Goal: Transaction & Acquisition: Book appointment/travel/reservation

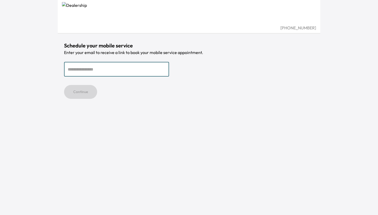
click at [129, 71] on input "email" at bounding box center [116, 69] width 105 height 15
type input "**********"
click at [183, 93] on div "Continue" at bounding box center [189, 92] width 250 height 14
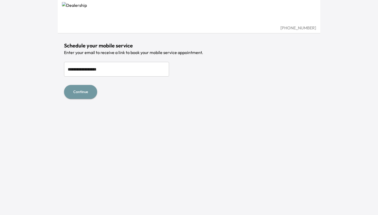
click at [89, 93] on button "Continue" at bounding box center [80, 92] width 33 height 14
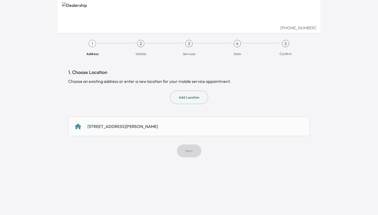
click at [190, 126] on div "[STREET_ADDRESS][PERSON_NAME]" at bounding box center [189, 126] width 228 height 6
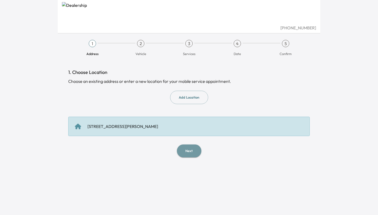
click at [191, 149] on button "Next" at bounding box center [189, 151] width 24 height 13
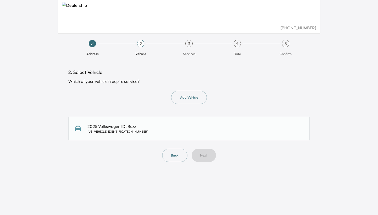
click at [186, 97] on button "Add Vehicle" at bounding box center [189, 97] width 36 height 13
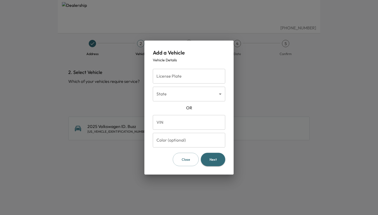
click at [185, 121] on input "VIN" at bounding box center [189, 122] width 72 height 15
type input "**********"
click at [211, 161] on button "Next" at bounding box center [213, 159] width 24 height 13
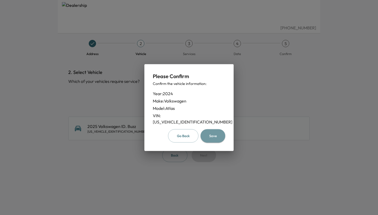
click at [214, 135] on button "Save" at bounding box center [213, 135] width 25 height 13
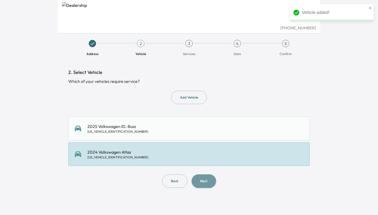
click at [209, 181] on button "Next" at bounding box center [204, 181] width 24 height 13
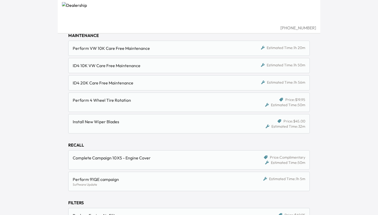
scroll to position [72, 0]
click at [215, 161] on div "Complete Campaign 10X5 - Engine Cover" at bounding box center [160, 160] width 175 height 11
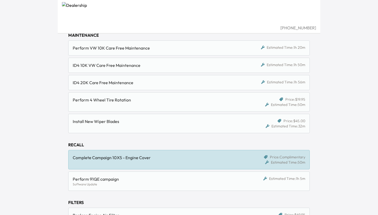
click at [211, 179] on div "Perform 91QE campaign" at bounding box center [158, 179] width 170 height 6
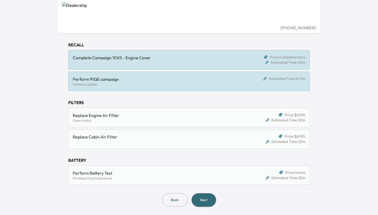
scroll to position [172, 0]
click at [206, 201] on button "Next" at bounding box center [204, 200] width 24 height 13
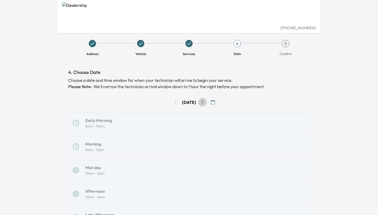
click at [204, 102] on icon "Go to next day" at bounding box center [202, 102] width 4 height 4
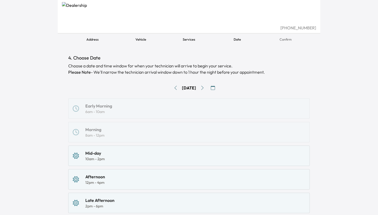
scroll to position [8, 0]
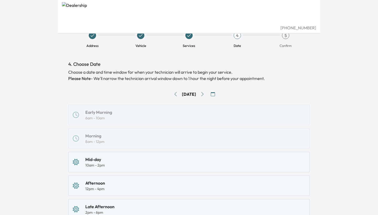
click at [205, 95] on icon "Go to next day" at bounding box center [202, 94] width 4 height 4
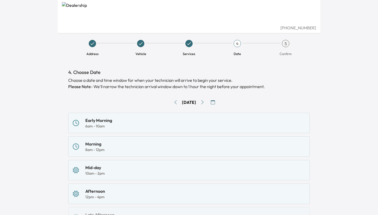
scroll to position [0, 0]
click at [205, 102] on icon "Go to next day" at bounding box center [202, 102] width 4 height 4
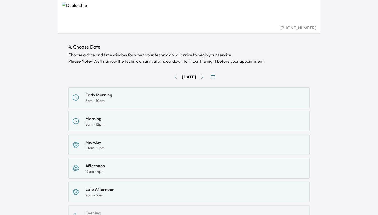
scroll to position [25, 0]
click at [205, 76] on icon "Go to next day" at bounding box center [202, 77] width 4 height 4
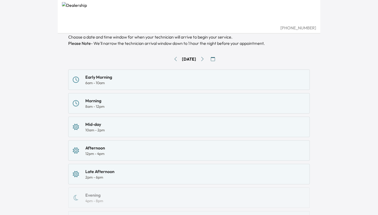
scroll to position [39, 0]
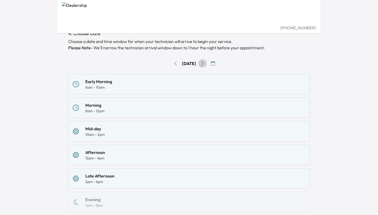
click at [205, 64] on icon "Go to next day" at bounding box center [202, 63] width 4 height 4
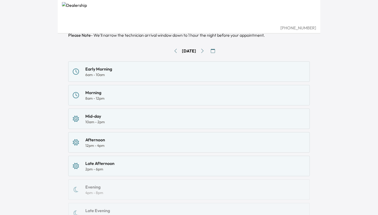
scroll to position [51, 0]
click at [203, 51] on icon "Go to next day" at bounding box center [202, 52] width 4 height 4
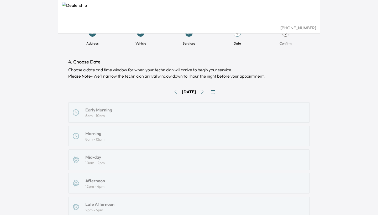
scroll to position [8, 0]
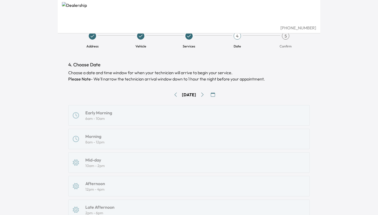
click at [202, 96] on icon "Go to next day" at bounding box center [202, 95] width 4 height 4
click at [202, 96] on button "Go to next day" at bounding box center [202, 95] width 8 height 8
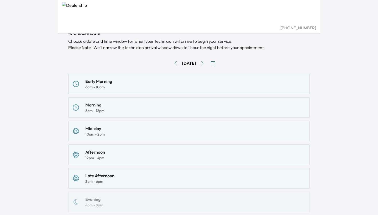
scroll to position [37, 0]
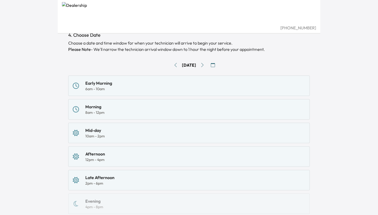
click at [205, 66] on icon "Go to next day" at bounding box center [202, 65] width 4 height 4
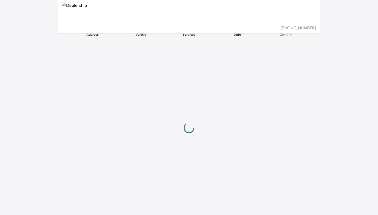
scroll to position [19, 0]
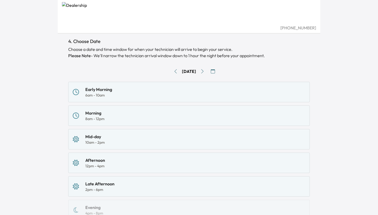
click at [205, 70] on icon "Go to next day" at bounding box center [202, 71] width 4 height 4
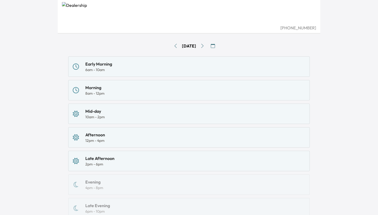
scroll to position [56, 0]
click at [205, 45] on icon "Go to next day" at bounding box center [202, 46] width 4 height 4
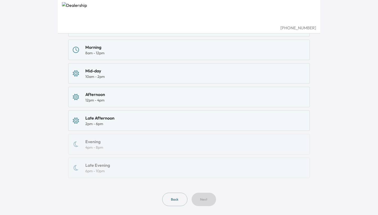
scroll to position [101, 0]
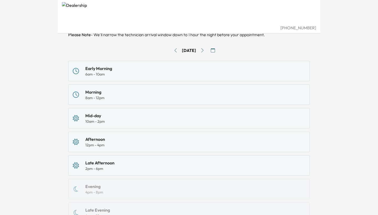
click at [205, 49] on icon "Go to next day" at bounding box center [202, 50] width 4 height 4
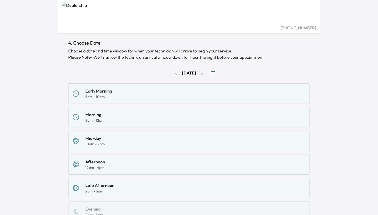
scroll to position [17, 0]
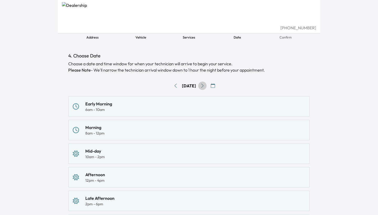
click at [205, 84] on icon "Go to next day" at bounding box center [202, 86] width 4 height 4
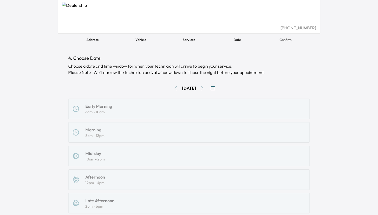
scroll to position [13, 0]
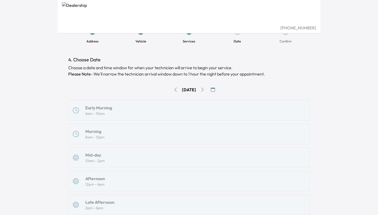
click at [205, 90] on icon "Go to next day" at bounding box center [202, 90] width 4 height 4
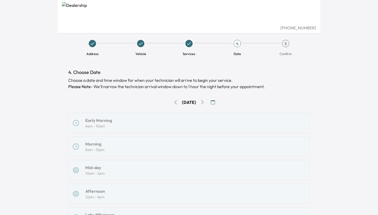
scroll to position [0, 0]
click at [205, 100] on icon "Go to next day" at bounding box center [202, 102] width 4 height 4
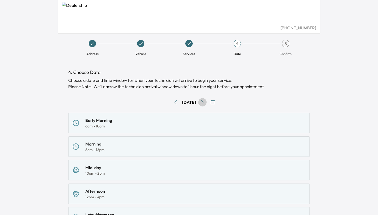
click at [205, 101] on icon "Go to next day" at bounding box center [202, 102] width 4 height 4
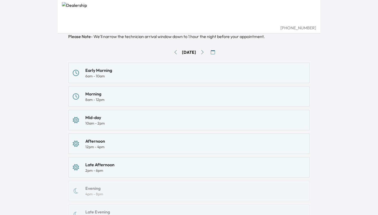
scroll to position [50, 0]
click at [205, 53] on icon "Go to next day" at bounding box center [202, 53] width 4 height 4
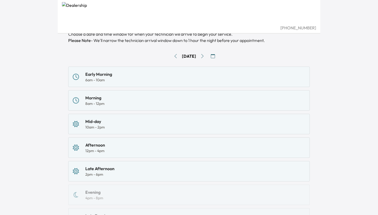
scroll to position [47, 0]
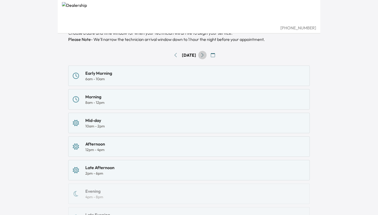
click at [205, 54] on icon "Go to next day" at bounding box center [202, 55] width 4 height 4
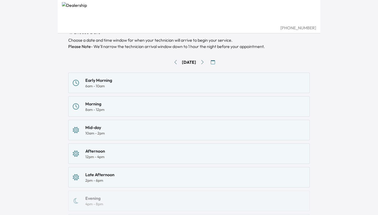
scroll to position [39, 0]
click at [207, 63] on button "Go to next day" at bounding box center [202, 63] width 8 height 8
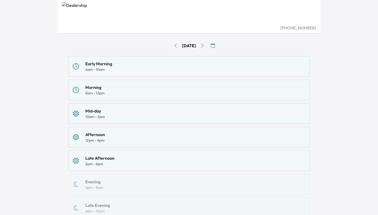
scroll to position [56, 0]
click at [205, 45] on icon "Go to next day" at bounding box center [202, 46] width 4 height 4
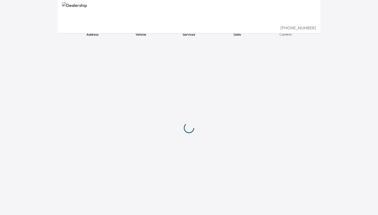
scroll to position [19, 0]
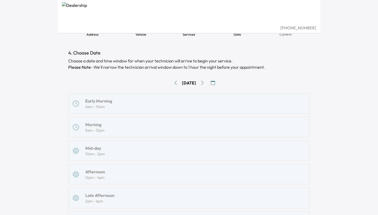
click at [204, 82] on icon "Go to next day" at bounding box center [202, 83] width 4 height 4
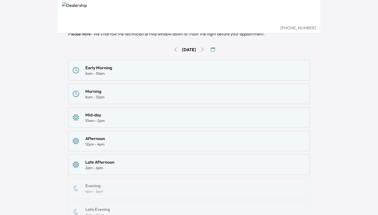
scroll to position [54, 0]
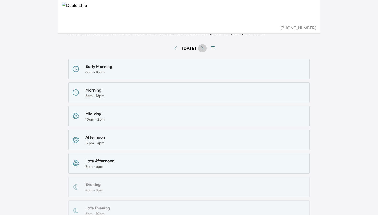
click at [205, 50] on icon "Go to next day" at bounding box center [202, 48] width 4 height 4
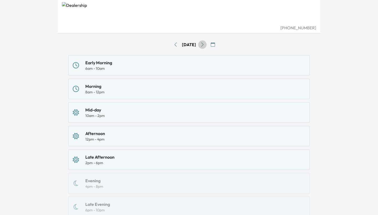
click at [205, 46] on icon "Go to next day" at bounding box center [202, 45] width 4 height 4
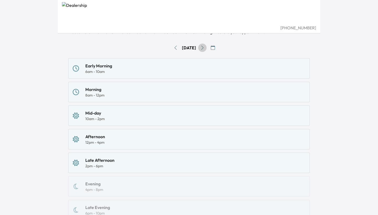
click at [205, 49] on icon "Go to next day" at bounding box center [202, 48] width 4 height 4
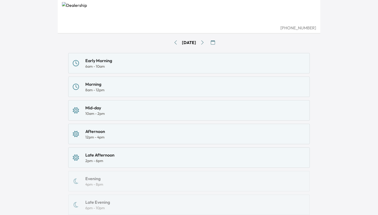
click at [205, 40] on icon "Go to next day" at bounding box center [202, 42] width 4 height 4
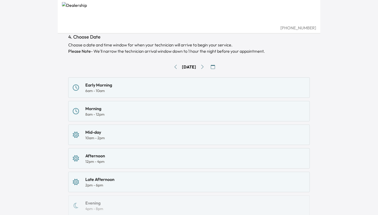
scroll to position [35, 0]
click at [215, 68] on icon "button" at bounding box center [213, 67] width 4 height 4
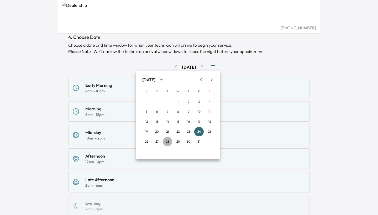
click at [167, 142] on button "28" at bounding box center [167, 141] width 9 height 9
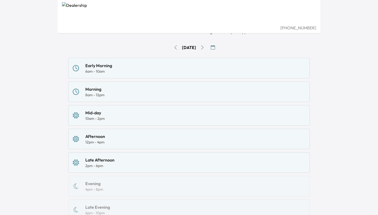
scroll to position [51, 0]
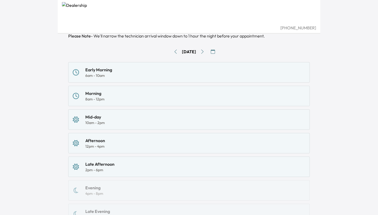
click at [215, 50] on icon "button" at bounding box center [213, 52] width 4 height 4
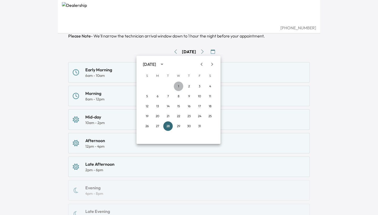
click at [179, 87] on button "1" at bounding box center [178, 86] width 9 height 9
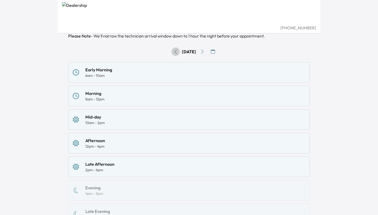
click at [175, 51] on icon "Go to previous day" at bounding box center [176, 52] width 2 height 4
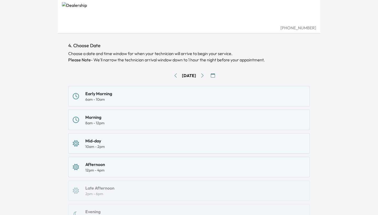
scroll to position [26, 0]
click at [205, 75] on icon "Go to next day" at bounding box center [202, 76] width 4 height 4
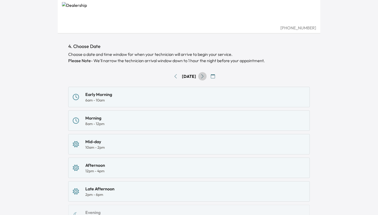
click at [207, 75] on button "Go to next day" at bounding box center [202, 76] width 8 height 8
click at [96, 96] on div "Early Morning" at bounding box center [98, 94] width 27 height 6
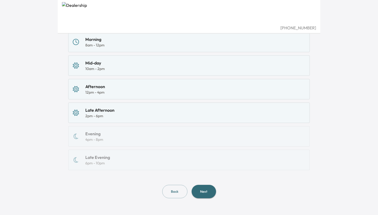
scroll to position [105, 0]
click at [204, 192] on button "Next" at bounding box center [204, 191] width 24 height 13
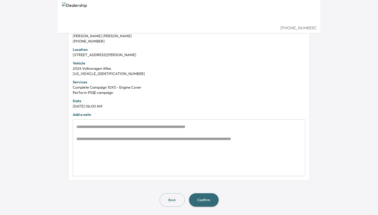
scroll to position [123, 0]
click at [206, 201] on button "Confirm" at bounding box center [204, 200] width 30 height 13
